Goal: Share content

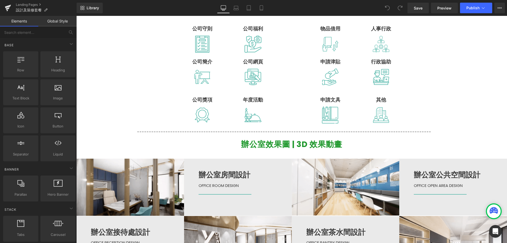
scroll to position [475, 0]
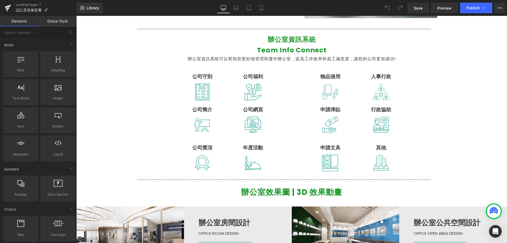
click at [129, 100] on div "辦公室設計及裝修套餐 | 明碼實價 Heading Office Design & Build Package Heading Row Hero Banner…" at bounding box center [291, 181] width 431 height 1177
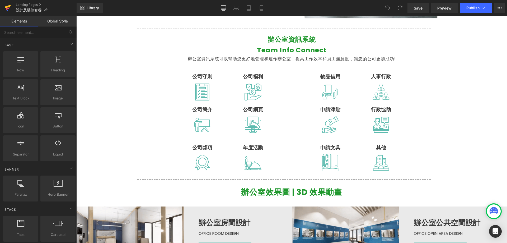
click at [6, 4] on icon at bounding box center [8, 7] width 6 height 13
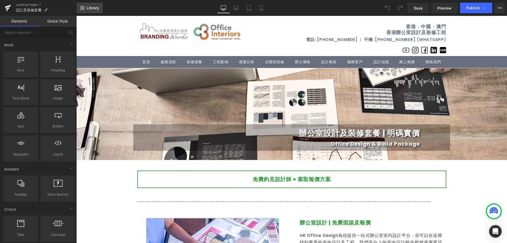
click at [96, 10] on span "Library" at bounding box center [93, 8] width 12 height 5
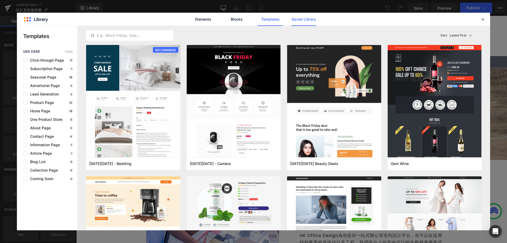
click at [303, 20] on link "Saved Library" at bounding box center [303, 19] width 25 height 13
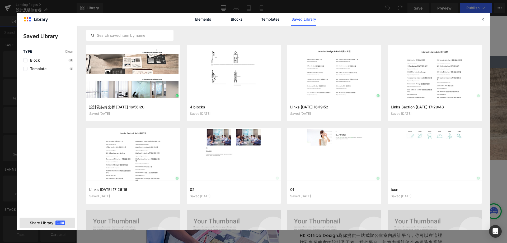
click at [0, 0] on div "Share Library Build" at bounding box center [0, 0] width 0 height 0
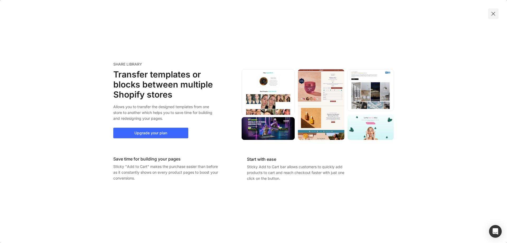
click at [495, 12] on img at bounding box center [492, 13] width 5 height 5
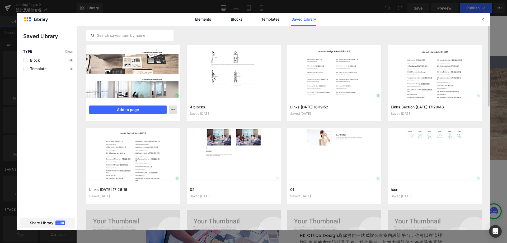
click at [0, 0] on icon "button" at bounding box center [0, 0] width 0 height 0
click at [143, 109] on div at bounding box center [253, 128] width 473 height 204
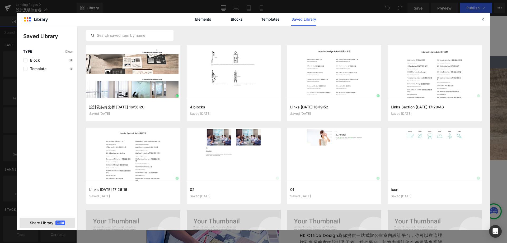
click at [48, 222] on span "Share Library" at bounding box center [41, 222] width 23 height 5
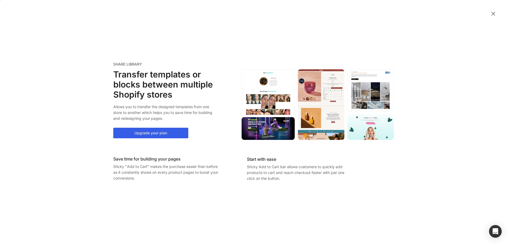
click at [171, 133] on button "Upgrade your plan" at bounding box center [150, 132] width 75 height 11
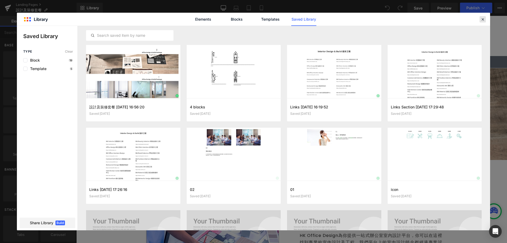
drag, startPoint x: 482, startPoint y: 20, endPoint x: 405, endPoint y: 4, distance: 78.2
click at [482, 20] on icon at bounding box center [482, 19] width 5 height 5
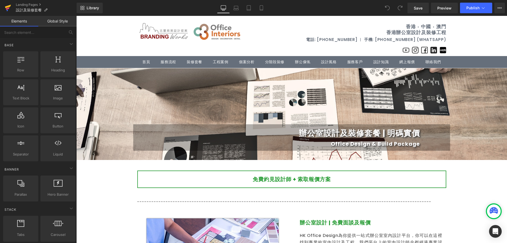
click at [12, 10] on link at bounding box center [8, 8] width 16 height 16
click at [97, 8] on span "Library" at bounding box center [93, 8] width 12 height 5
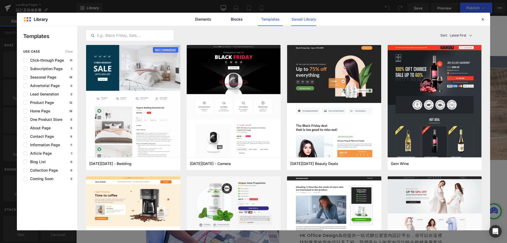
click at [302, 19] on link "Saved Library" at bounding box center [303, 19] width 25 height 13
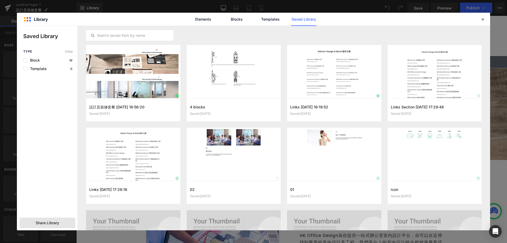
click at [48, 221] on span "Share Library" at bounding box center [47, 222] width 23 height 5
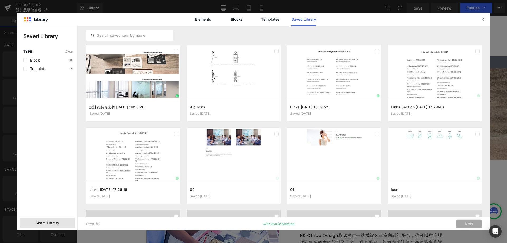
click at [58, 222] on span "Share Library" at bounding box center [47, 222] width 23 height 5
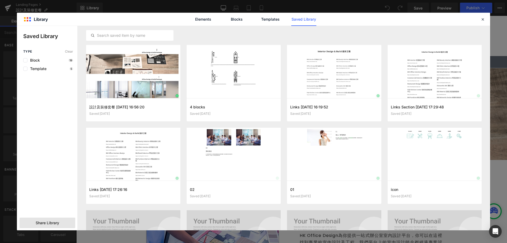
click at [58, 223] on span "Share Library" at bounding box center [47, 222] width 23 height 5
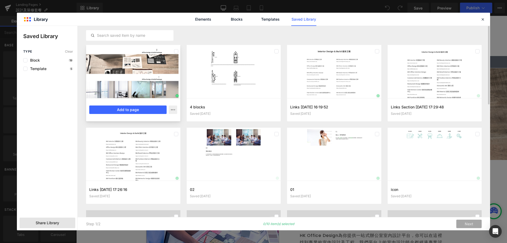
click at [129, 60] on div at bounding box center [133, 71] width 94 height 53
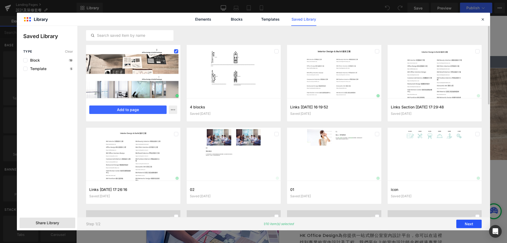
click at [466, 225] on button "Next" at bounding box center [468, 223] width 25 height 8
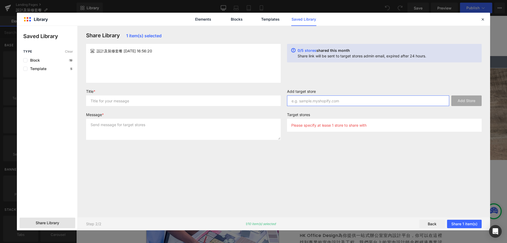
click at [355, 103] on input "text" at bounding box center [368, 100] width 162 height 11
paste input "brandingworks-office.myshopify.com"
type input "brandingworks-office.myshopify.com"
click at [467, 103] on button "Add Store" at bounding box center [466, 100] width 30 height 11
click at [474, 225] on button "Share 1 item(s)" at bounding box center [464, 223] width 35 height 8
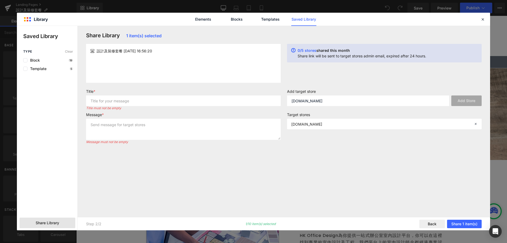
click at [458, 179] on div "Share Library 1 item(s) selected 設計及裝修套餐 2025-08-21 16:56:20 0/5 stores shared …" at bounding box center [284, 121] width 402 height 178
click at [144, 103] on input "text" at bounding box center [183, 100] width 195 height 11
type input "裝修"
type textarea "裝修"
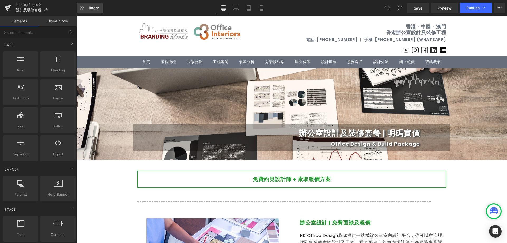
click at [92, 7] on span "Library" at bounding box center [93, 8] width 12 height 5
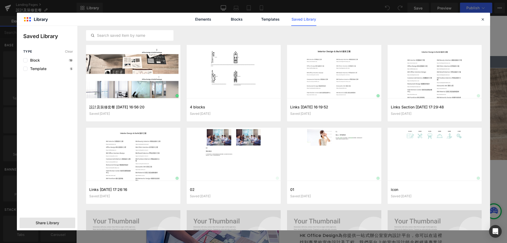
click at [57, 222] on span "Share Library" at bounding box center [47, 222] width 23 height 5
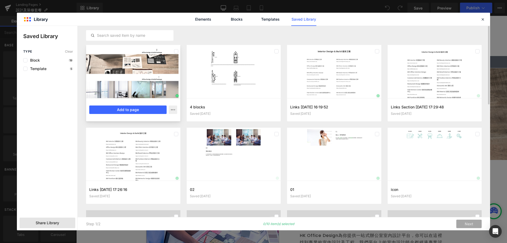
click at [134, 87] on div at bounding box center [133, 71] width 94 height 53
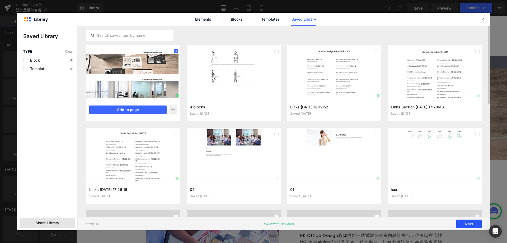
click at [476, 226] on button "Next" at bounding box center [468, 223] width 25 height 8
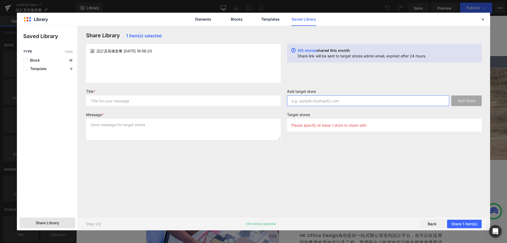
click at [334, 102] on input "text" at bounding box center [368, 100] width 162 height 11
paste input "brandingworks-office.myshopify.com"
type input "brandingworks-office.myshopify.com"
click at [176, 100] on input "text" at bounding box center [183, 100] width 195 height 11
type input "裝修"
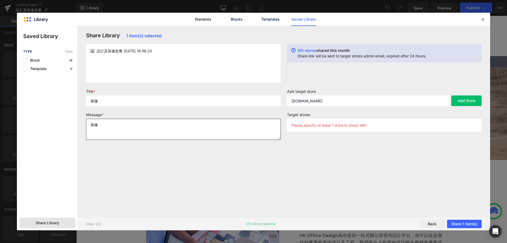
type textarea "裝修"
click at [324, 192] on div "Share Library 1 item(s) selected 設計及裝修套餐 2025-08-21 16:56:20 0/5 stores shared …" at bounding box center [284, 121] width 402 height 178
click at [468, 100] on button "Add Store" at bounding box center [466, 100] width 30 height 11
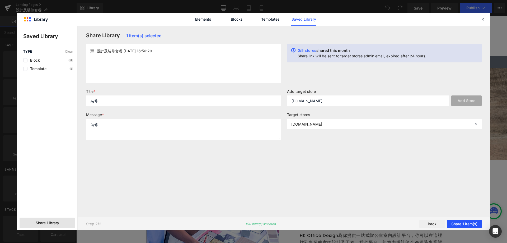
click at [466, 222] on button "Share 1 item(s)" at bounding box center [464, 223] width 35 height 8
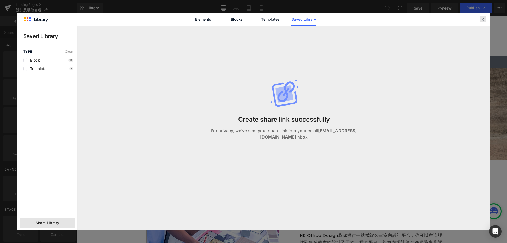
click at [484, 21] on icon at bounding box center [482, 19] width 5 height 5
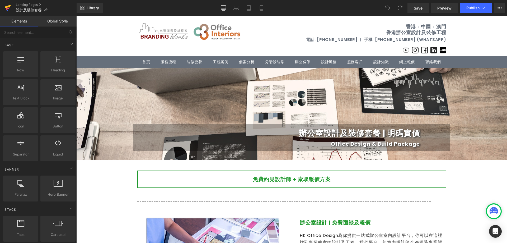
click at [8, 12] on icon at bounding box center [8, 7] width 6 height 13
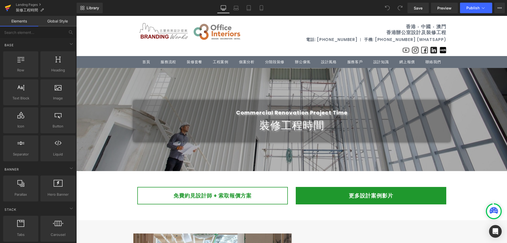
click at [6, 7] on icon at bounding box center [8, 6] width 6 height 3
